Goal: Task Accomplishment & Management: Use online tool/utility

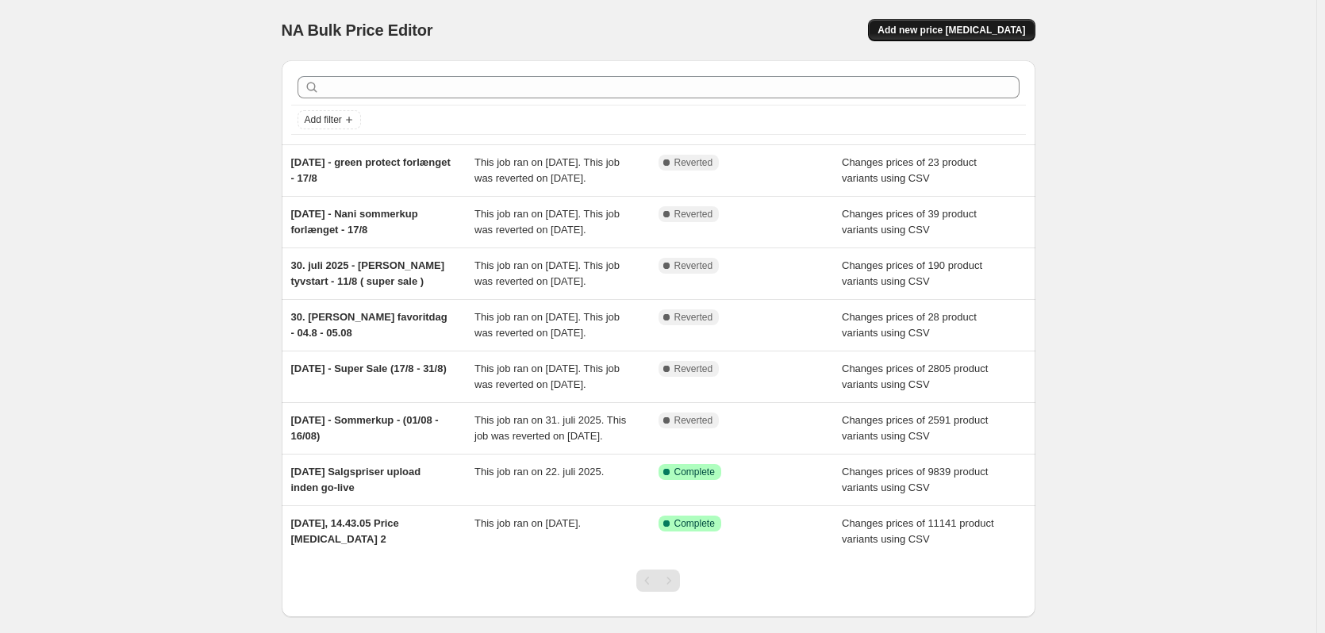
click at [957, 21] on button "Add new price [MEDICAL_DATA]" at bounding box center [951, 30] width 167 height 22
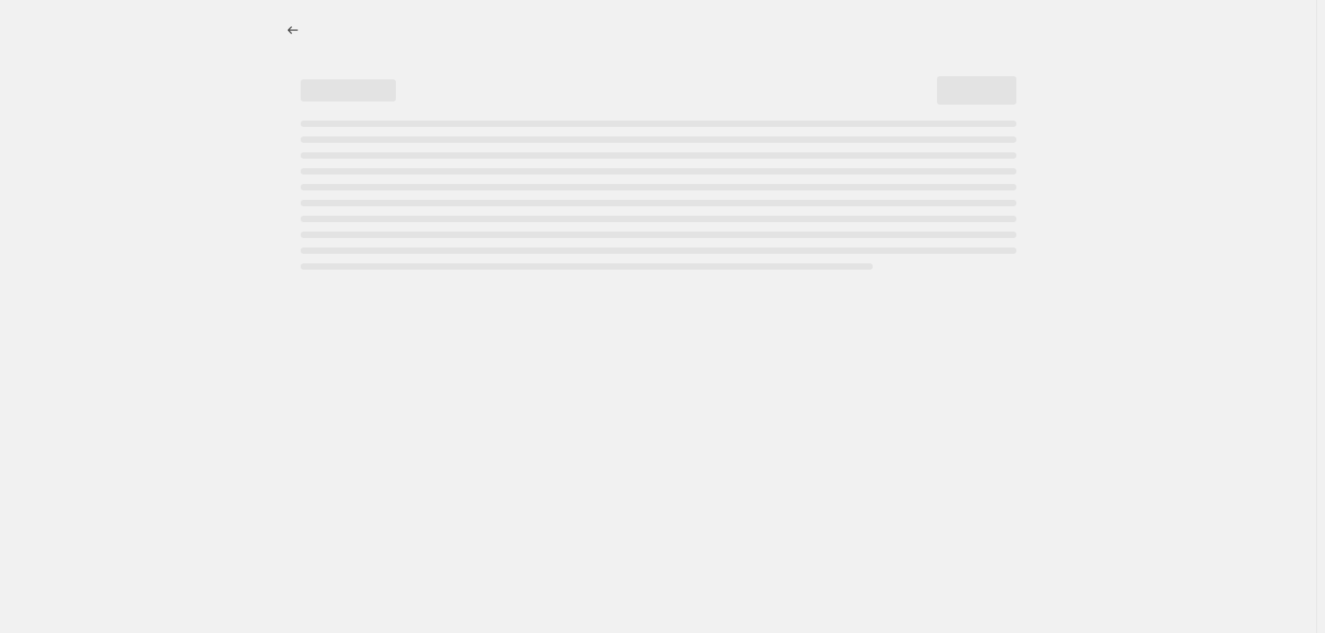
select select "percentage"
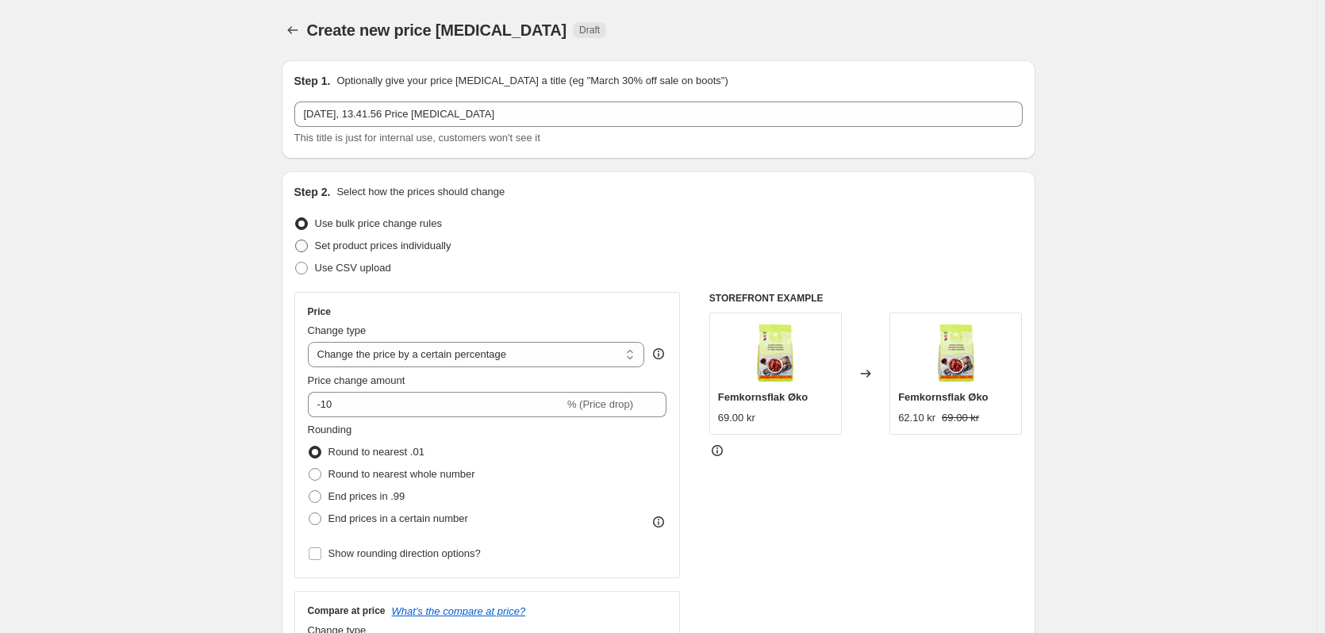
click at [345, 256] on label "Set product prices individually" at bounding box center [372, 246] width 157 height 22
click at [296, 240] on input "Set product prices individually" at bounding box center [295, 240] width 1 height 1
radio input "true"
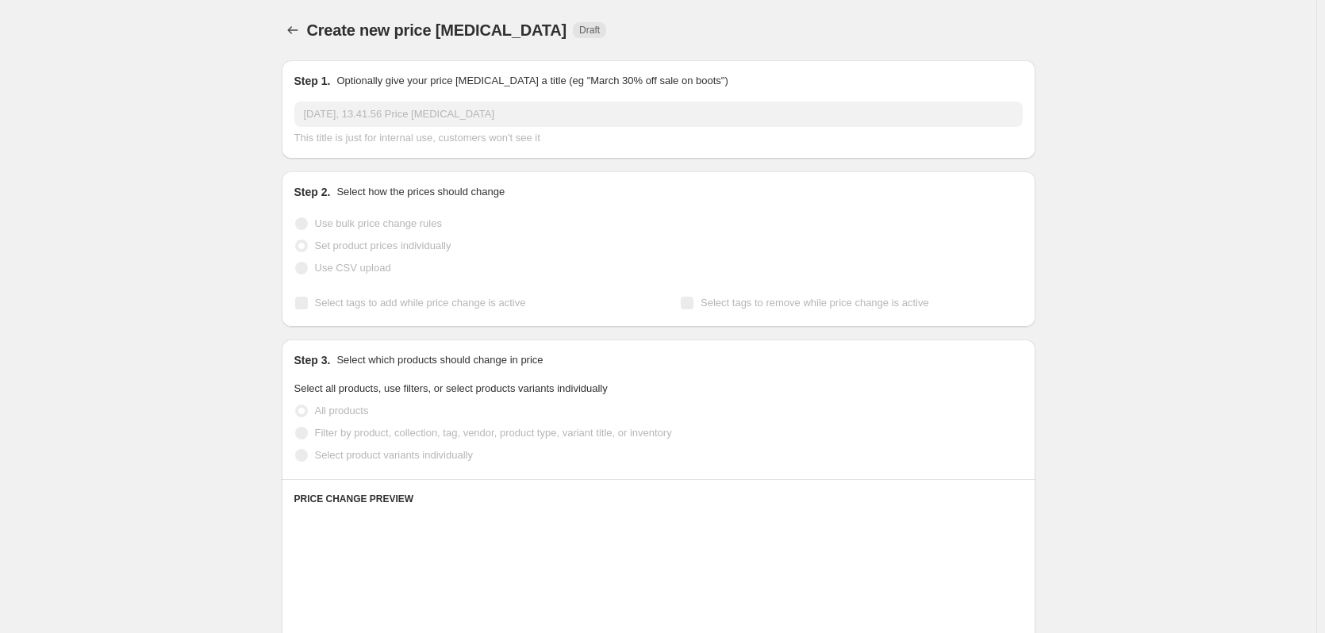
click at [333, 267] on span "Use CSV upload" at bounding box center [353, 268] width 76 height 12
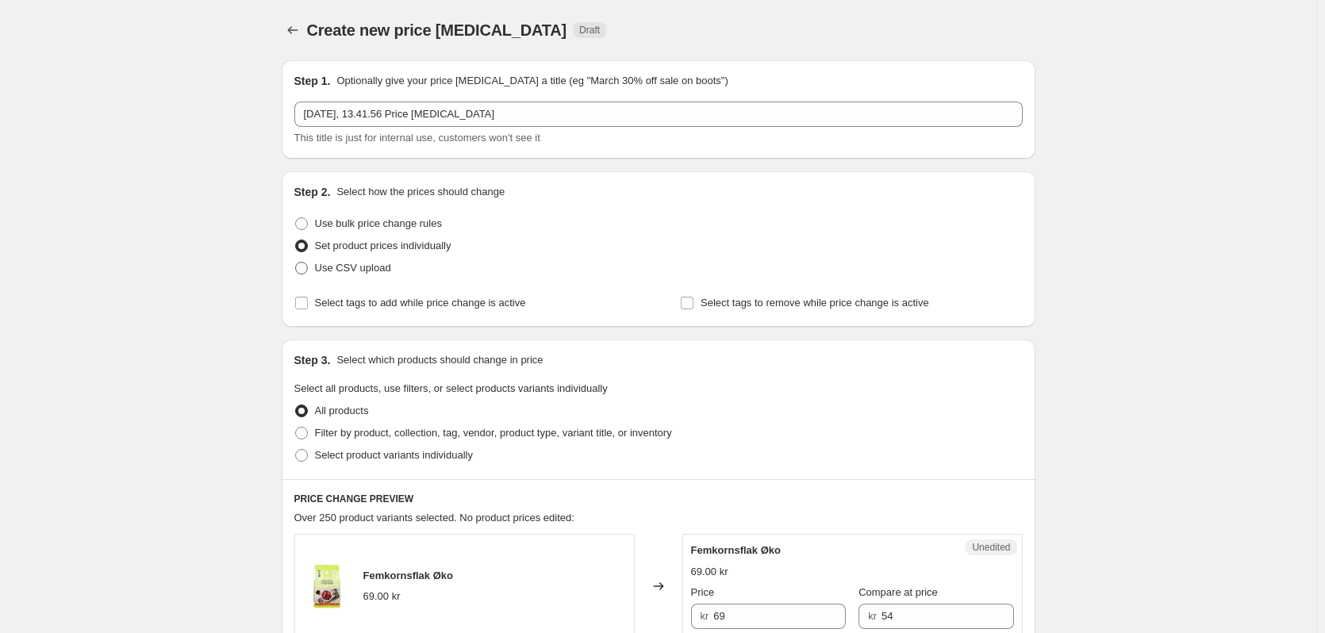
click at [332, 273] on span "Use CSV upload" at bounding box center [353, 268] width 76 height 12
click at [296, 263] on input "Use CSV upload" at bounding box center [295, 262] width 1 height 1
radio input "true"
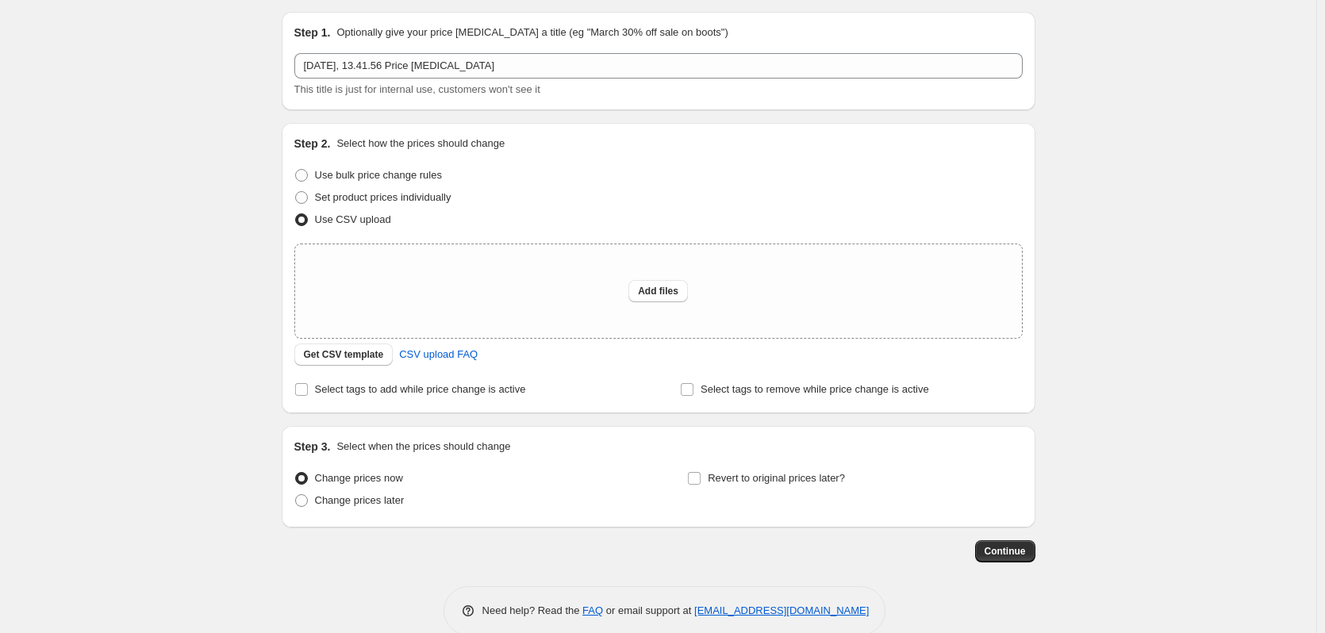
scroll to position [75, 0]
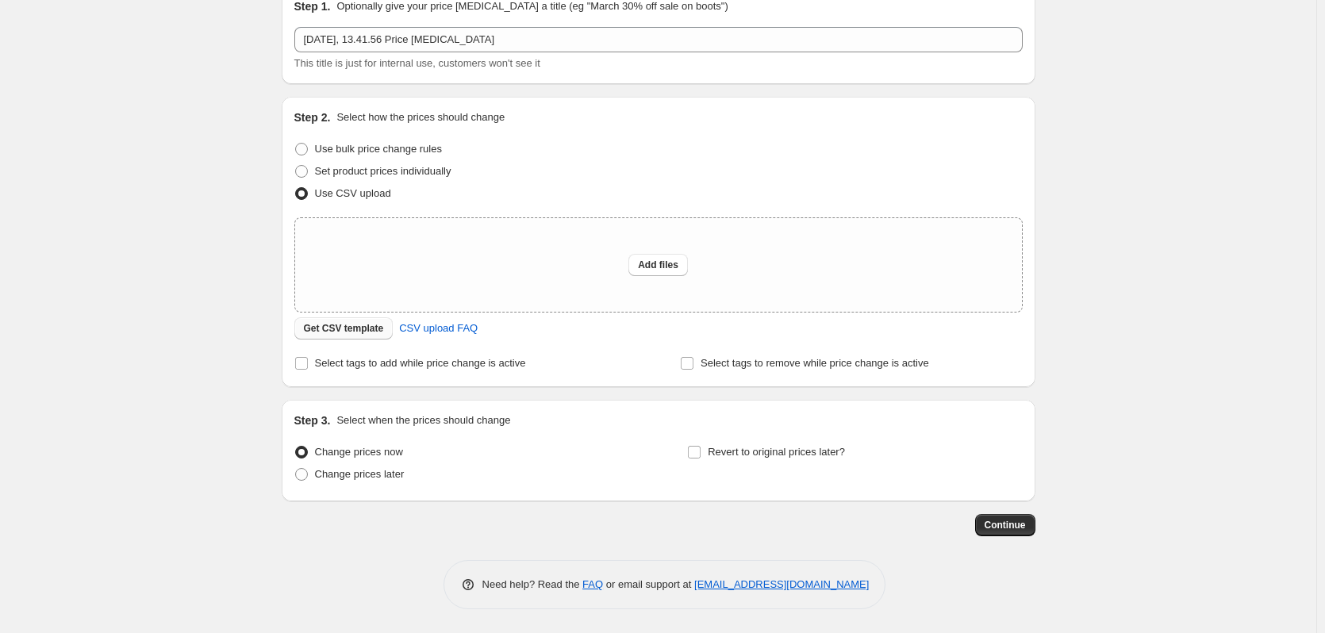
click at [329, 331] on span "Get CSV template" at bounding box center [344, 328] width 80 height 13
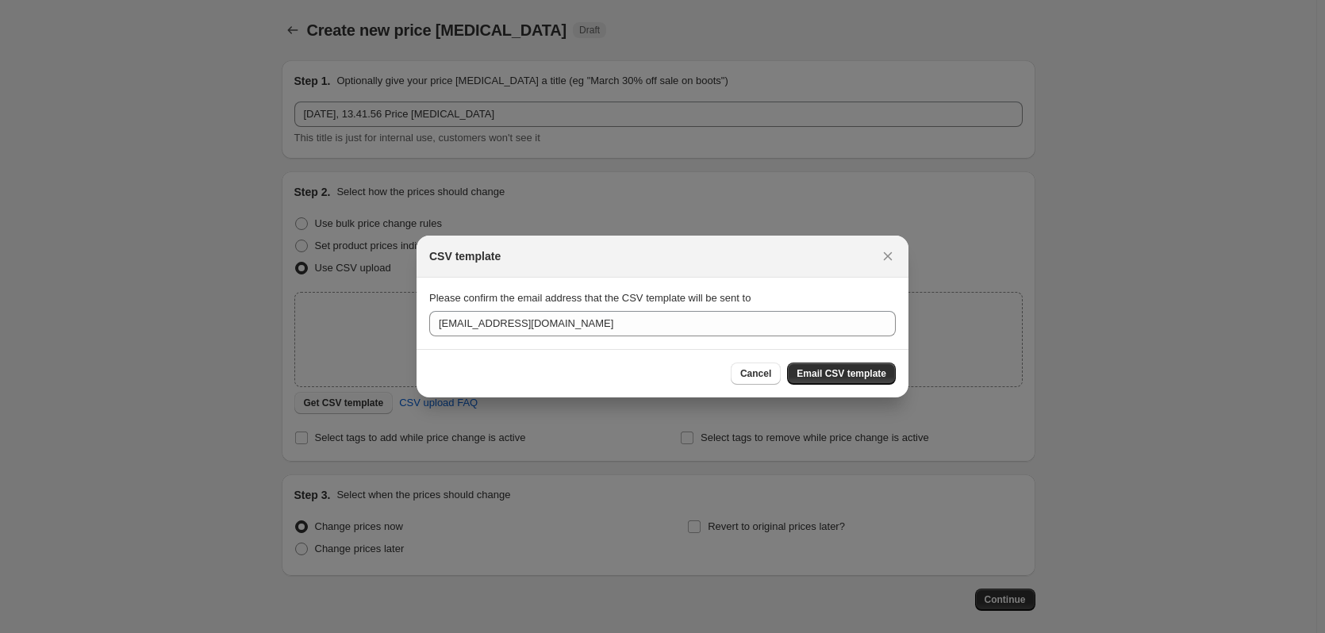
scroll to position [0, 0]
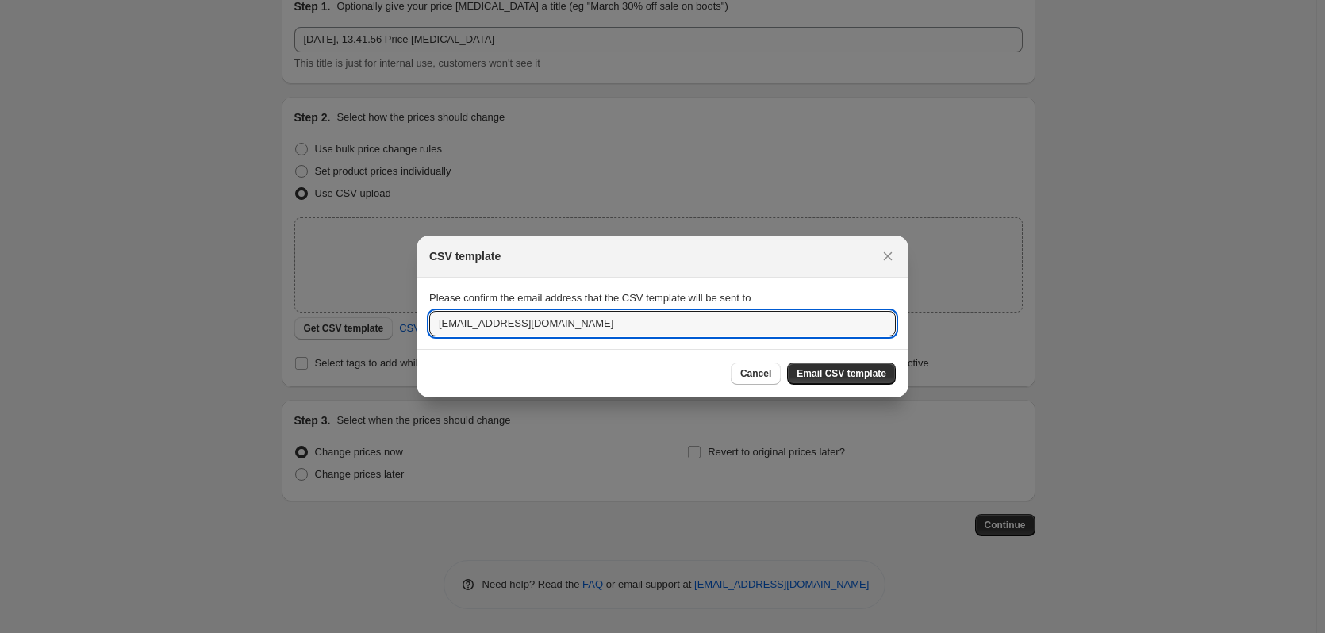
drag, startPoint x: 453, startPoint y: 317, endPoint x: 344, endPoint y: 309, distance: 109.0
click at [344, 632] on div "CSV template Please confirm the email address that the CSV template will be sen…" at bounding box center [662, 633] width 1325 height 0
drag, startPoint x: 456, startPoint y: 330, endPoint x: 1286, endPoint y: 394, distance: 832.4
click at [1187, 632] on div "CSV template Please confirm the email address that the CSV template will be sen…" at bounding box center [662, 633] width 1325 height 0
type input "[EMAIL_ADDRESS][DOMAIN_NAME]"
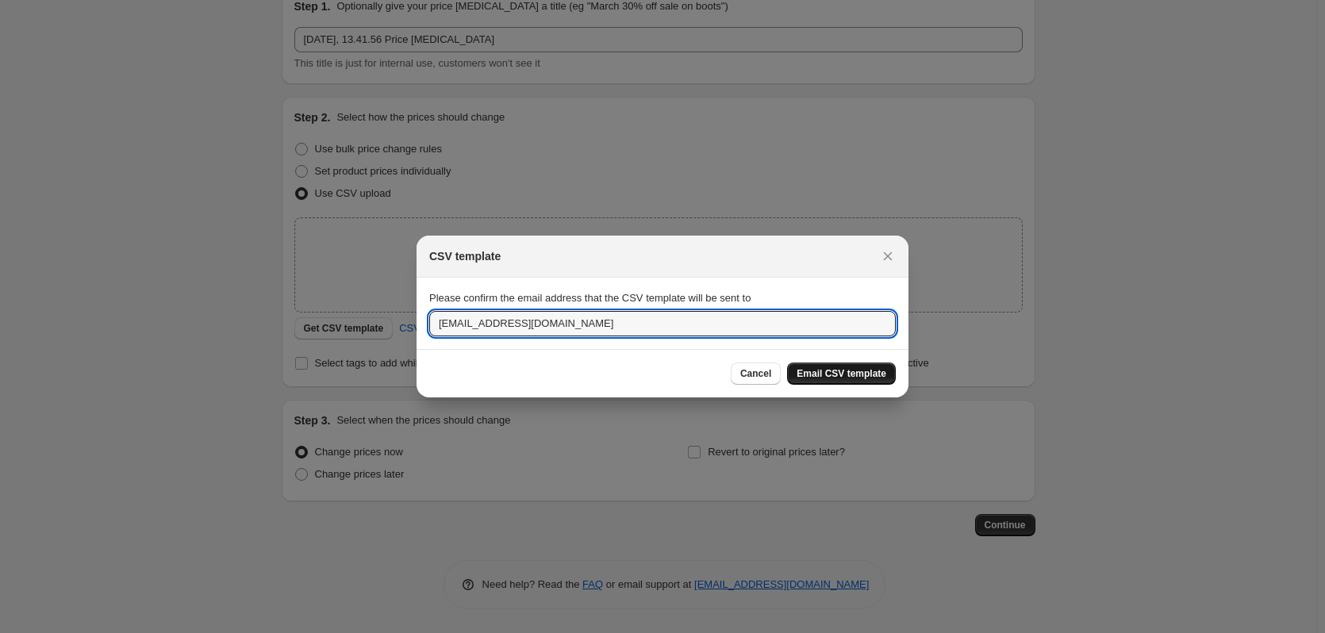
click at [858, 370] on span "Email CSV template" at bounding box center [842, 373] width 90 height 13
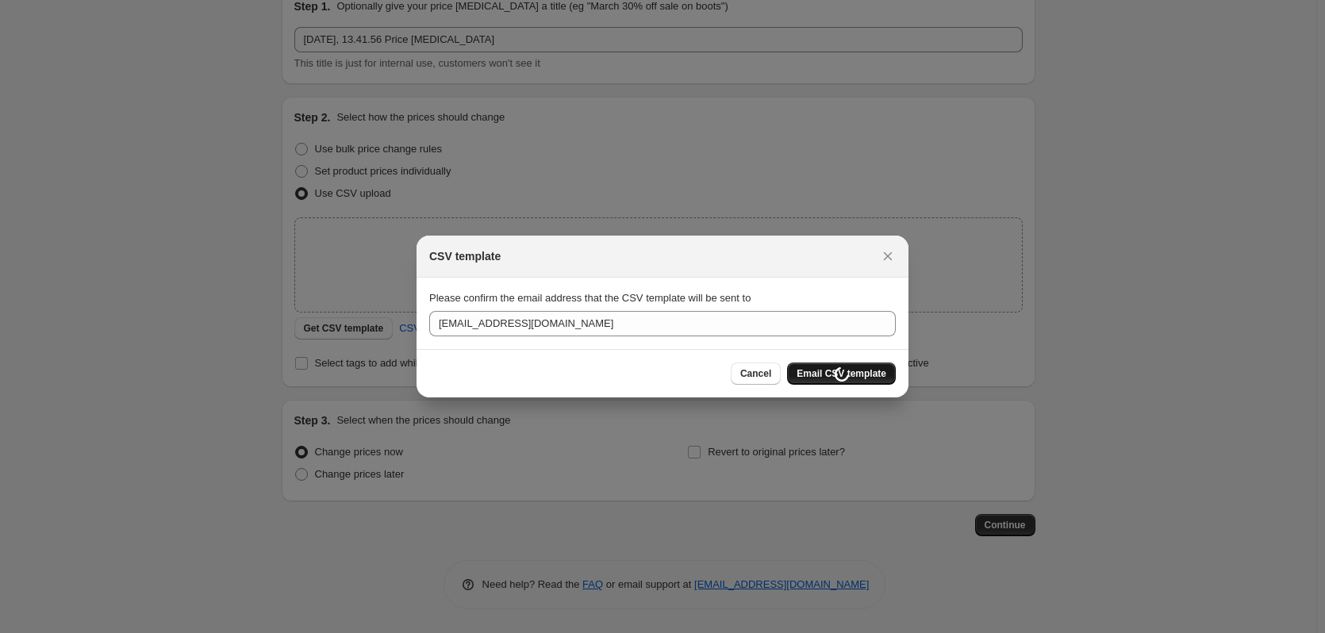
scroll to position [75, 0]
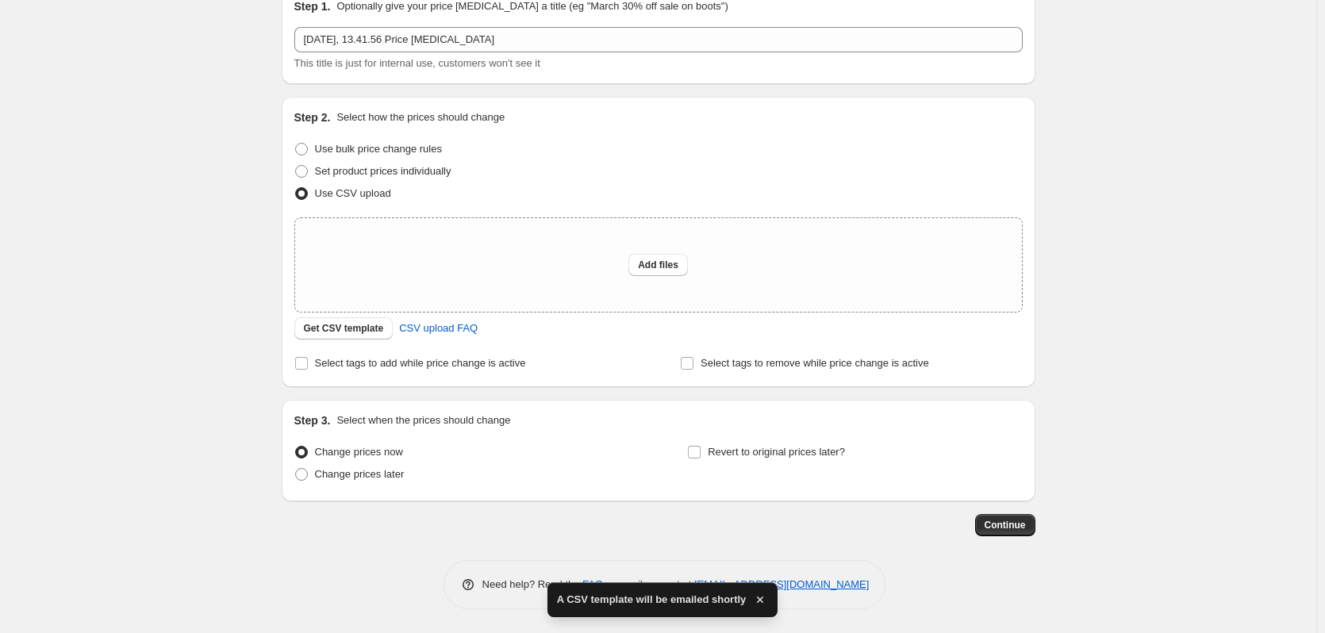
click at [1089, 244] on div "Create new price [MEDICAL_DATA]. This page is ready Create new price [MEDICAL_D…" at bounding box center [658, 279] width 1316 height 708
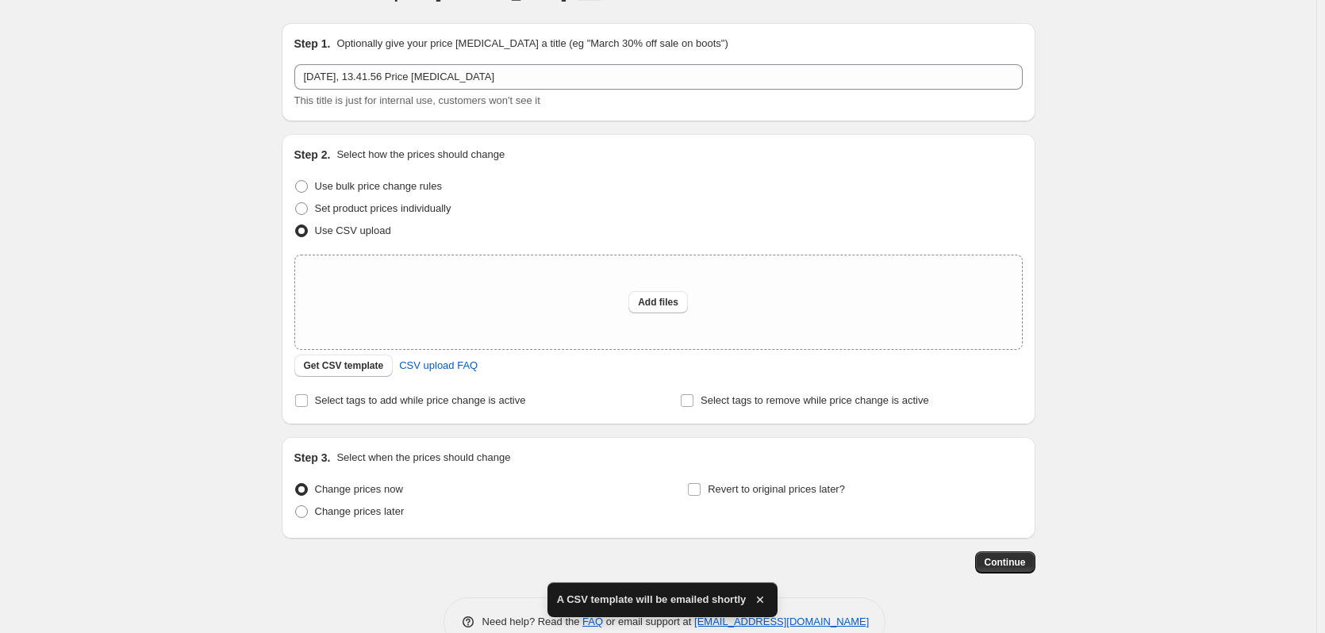
scroll to position [0, 0]
